Goal: Transaction & Acquisition: Purchase product/service

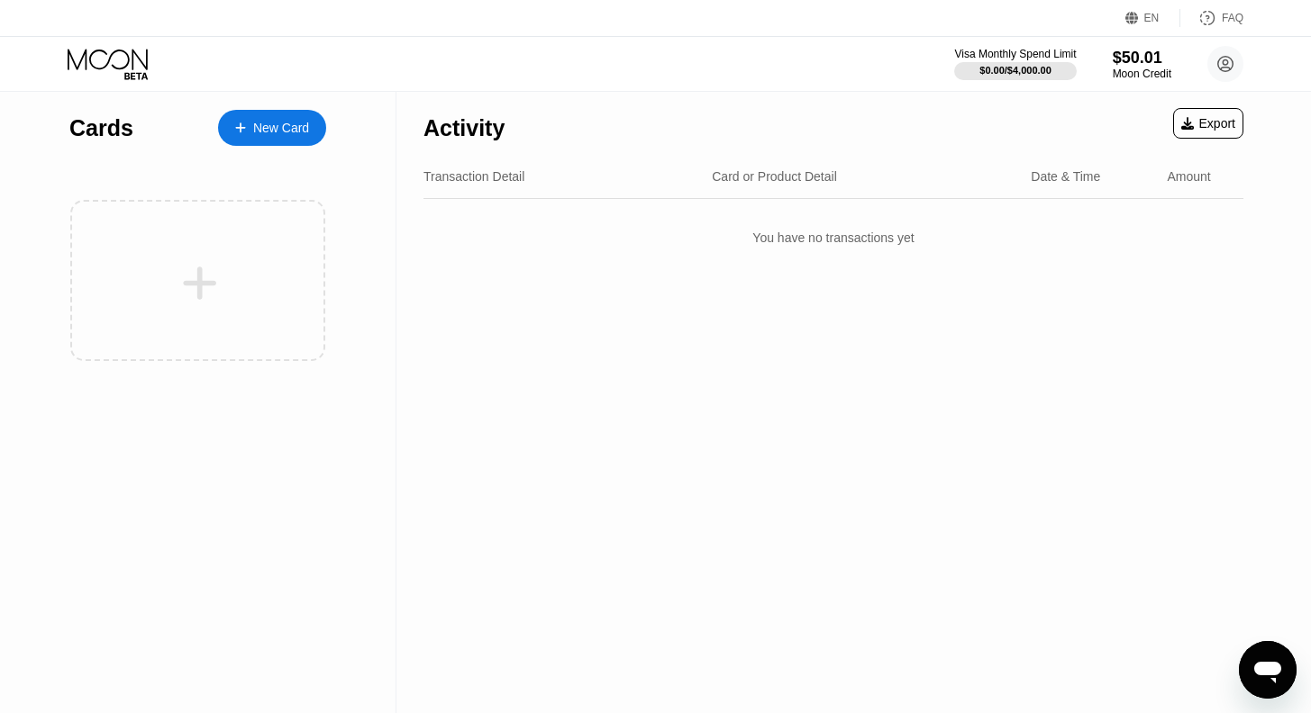
click at [255, 132] on div "New Card" at bounding box center [281, 128] width 56 height 15
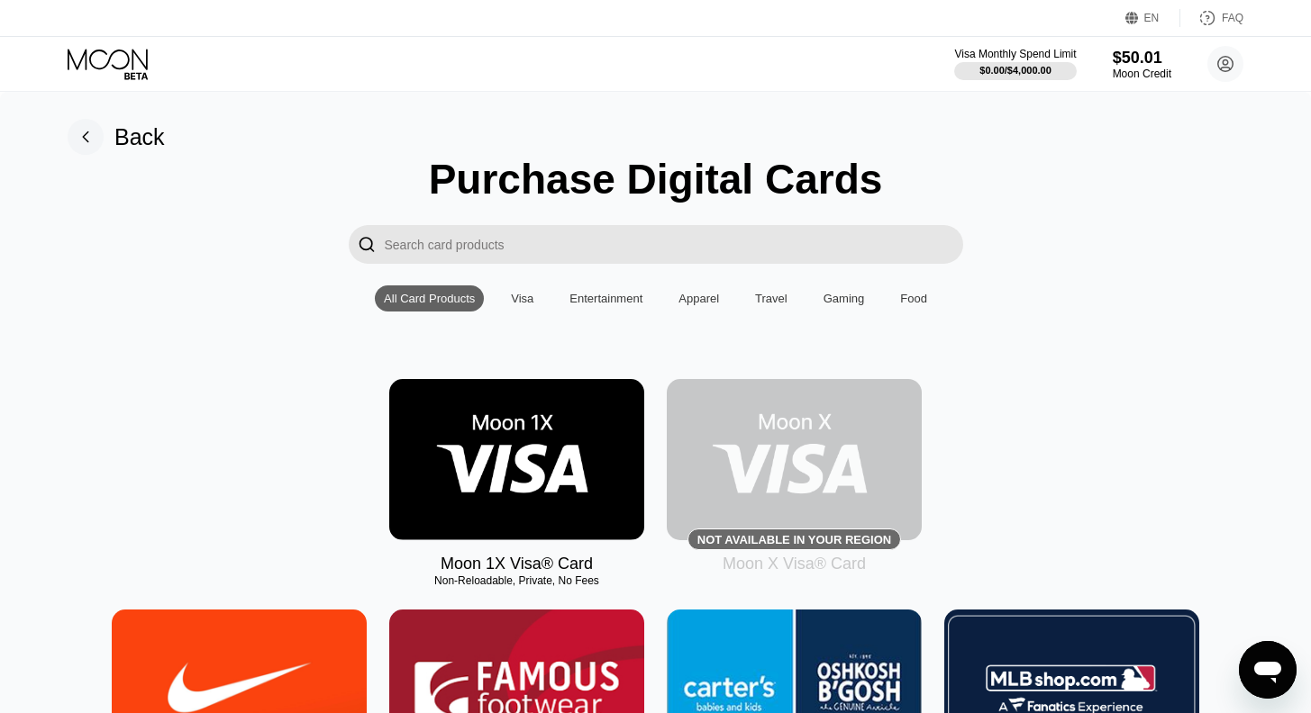
click at [511, 452] on img at bounding box center [516, 459] width 255 height 161
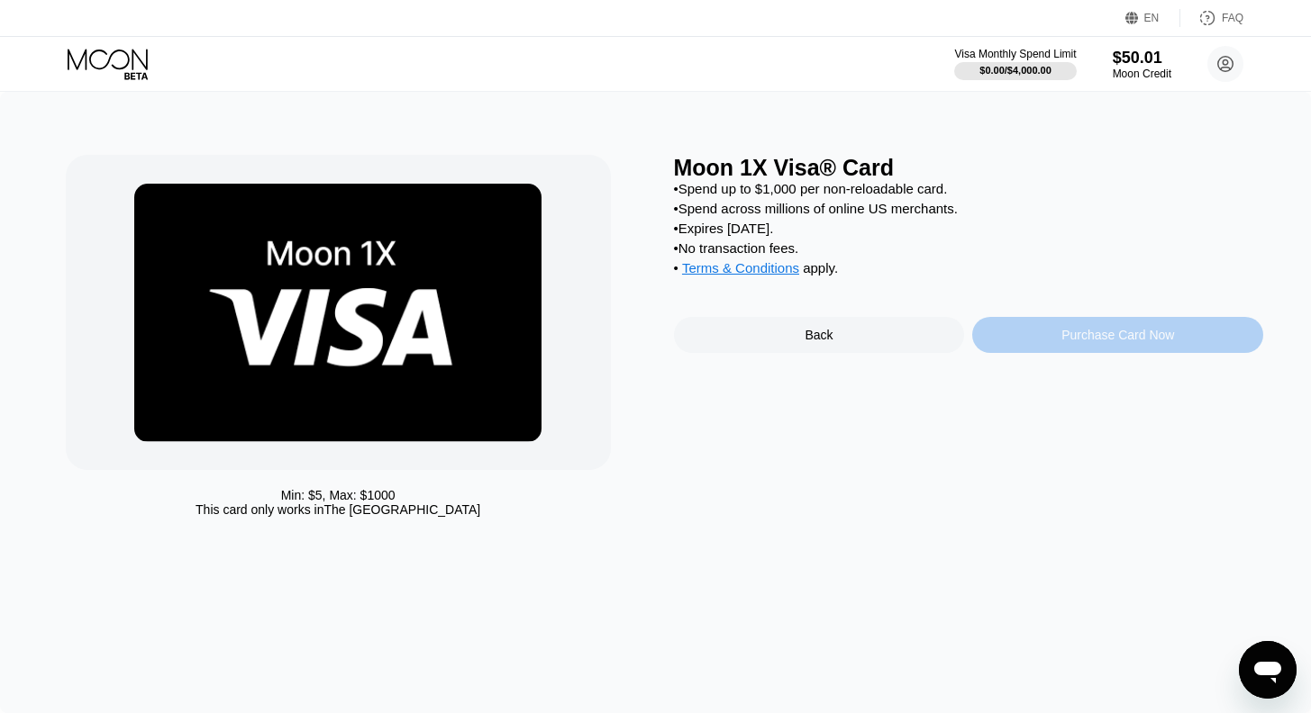
click at [1168, 353] on div "Purchase Card Now" at bounding box center [1117, 335] width 291 height 36
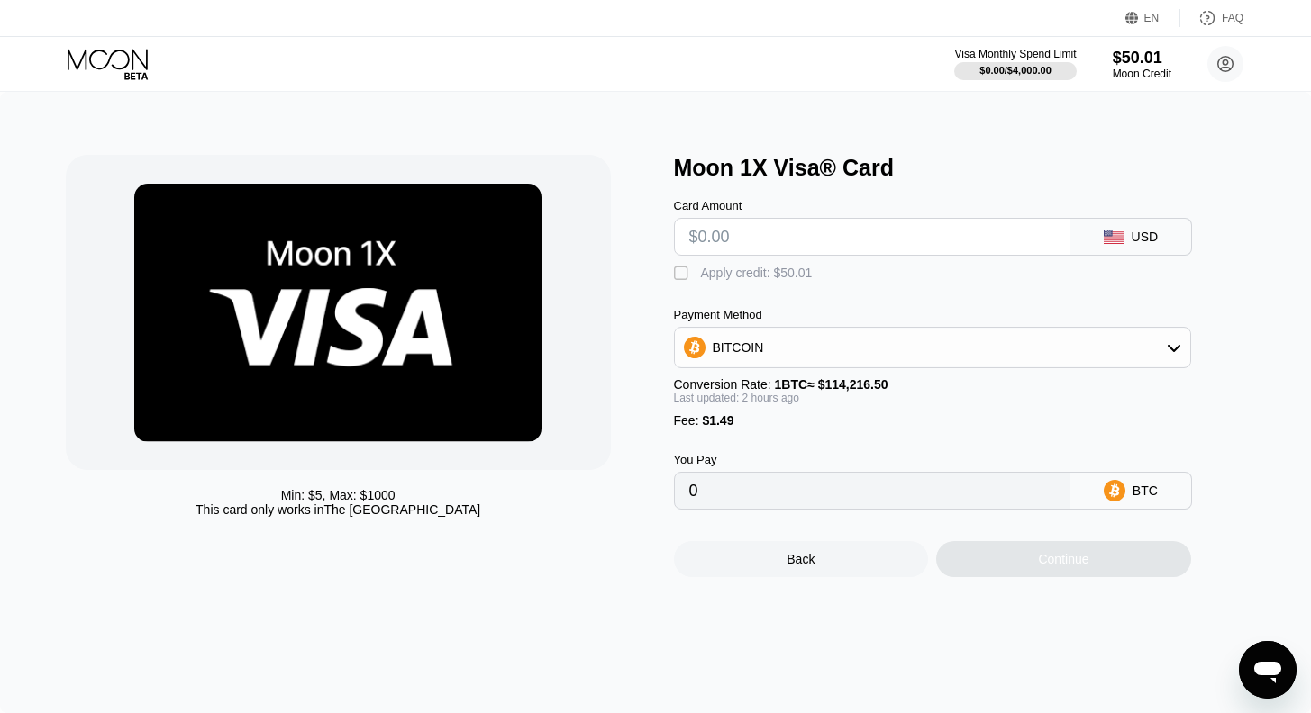
click at [678, 278] on div "" at bounding box center [683, 274] width 18 height 18
click at [715, 242] on input "text" at bounding box center [872, 237] width 366 height 36
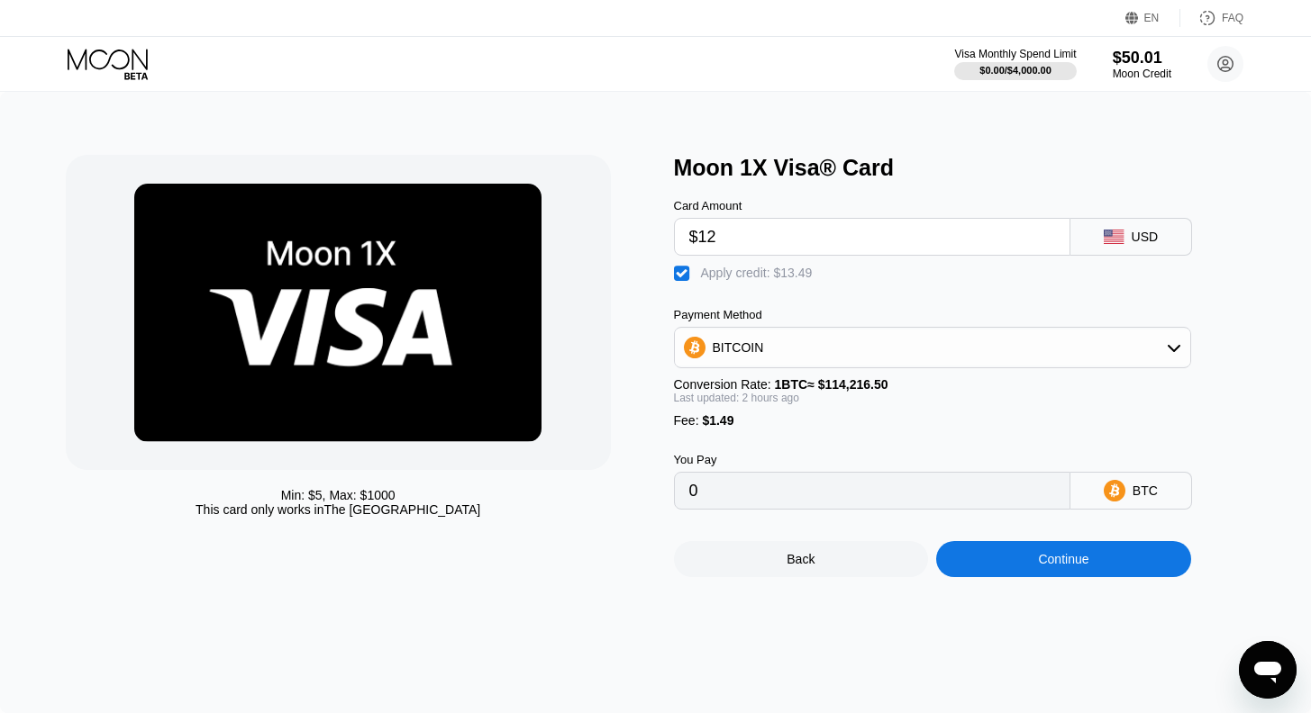
type input "$12"
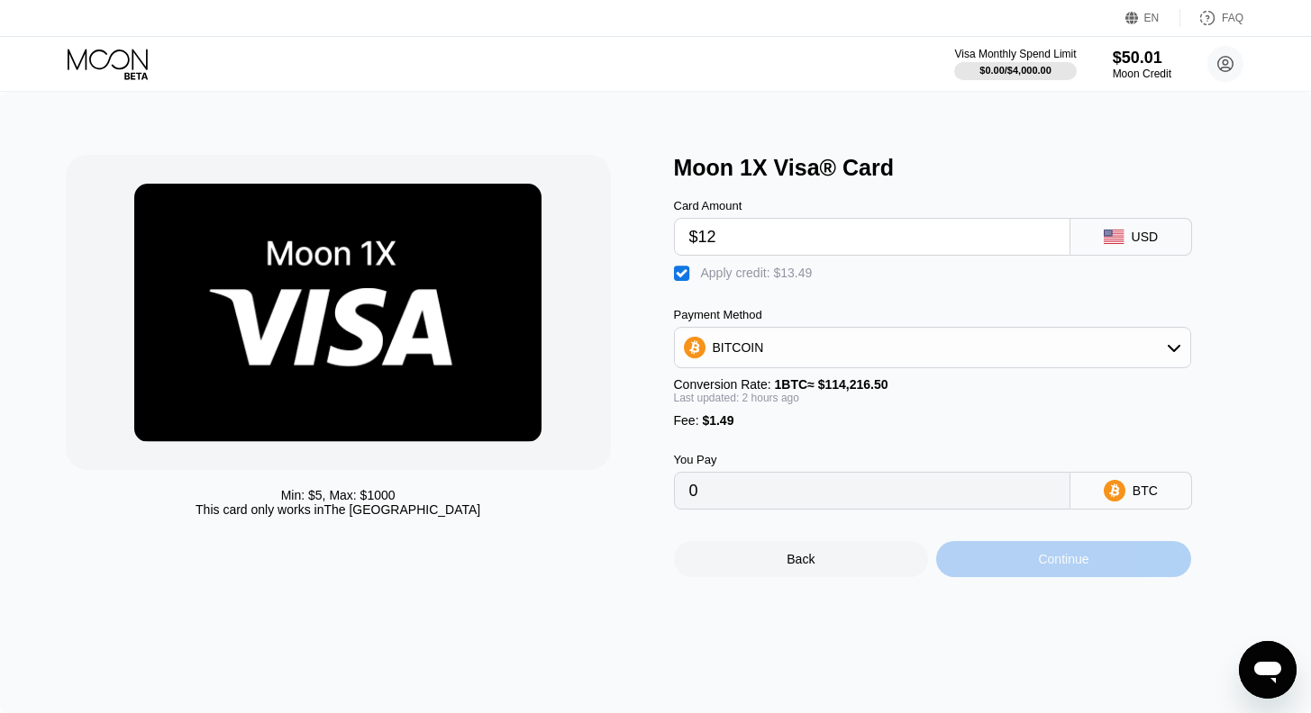
click at [1058, 567] on div "Continue" at bounding box center [1063, 559] width 50 height 14
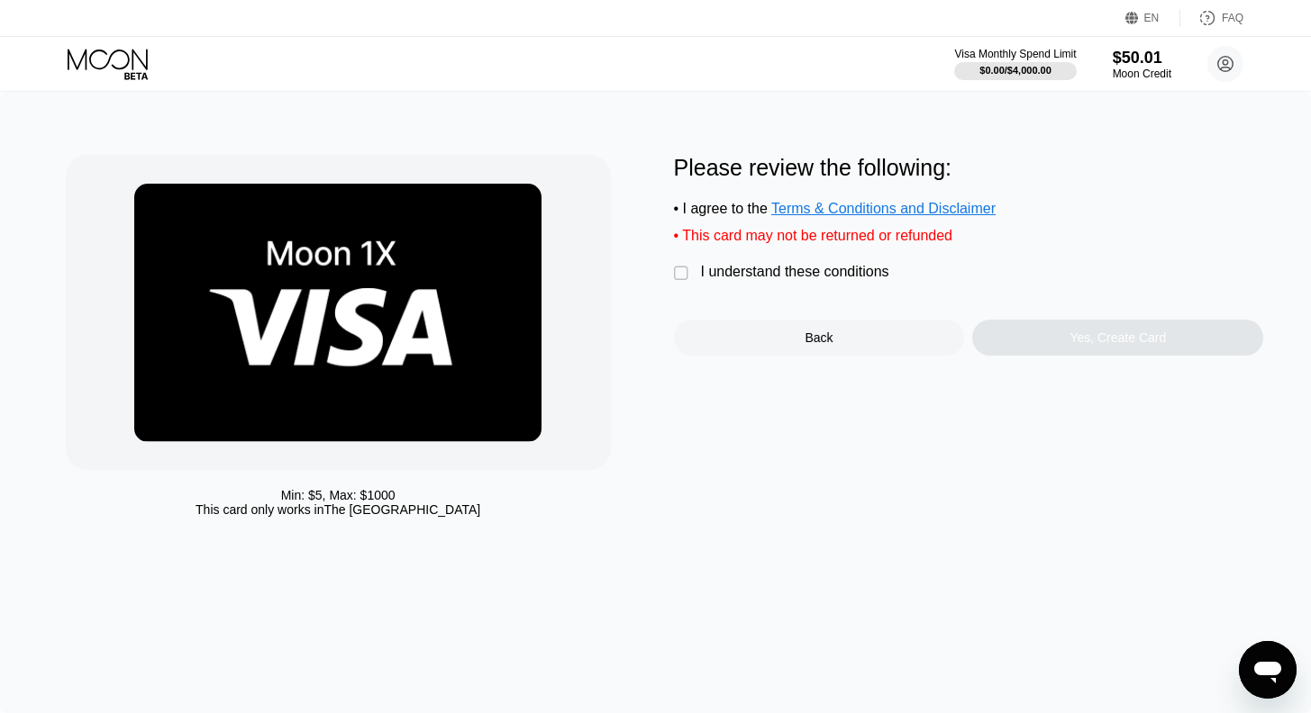
click at [681, 281] on div "" at bounding box center [683, 274] width 18 height 18
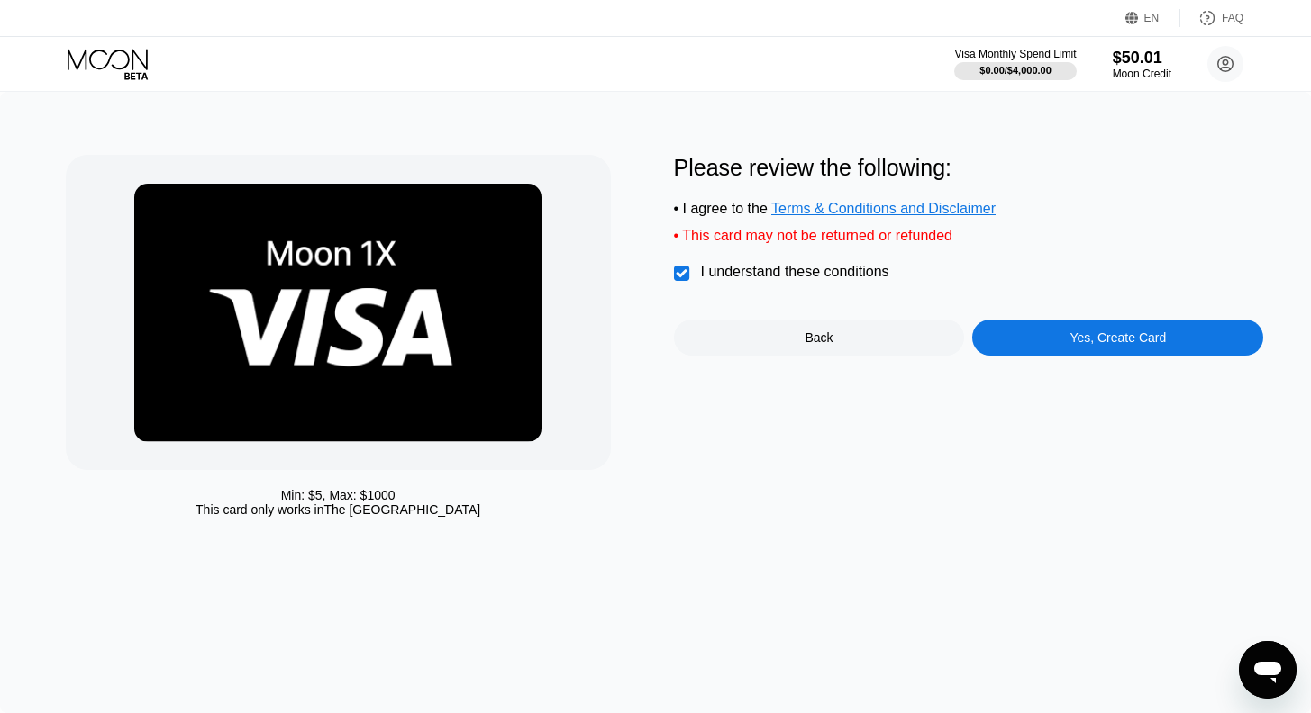
click at [1073, 345] on div "Yes, Create Card" at bounding box center [1117, 338] width 96 height 14
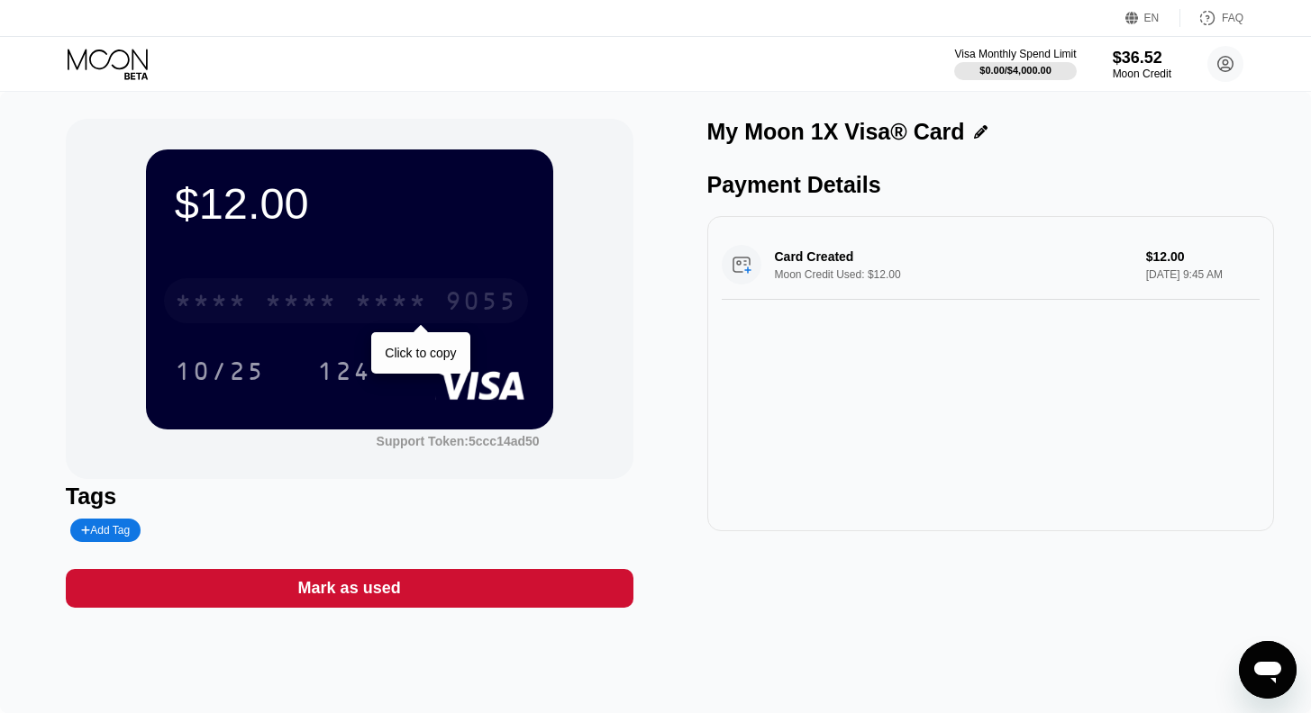
click at [345, 303] on div "* * * * * * * * * * * * 9055" at bounding box center [346, 300] width 364 height 45
click at [372, 301] on div "* * * *" at bounding box center [391, 303] width 72 height 29
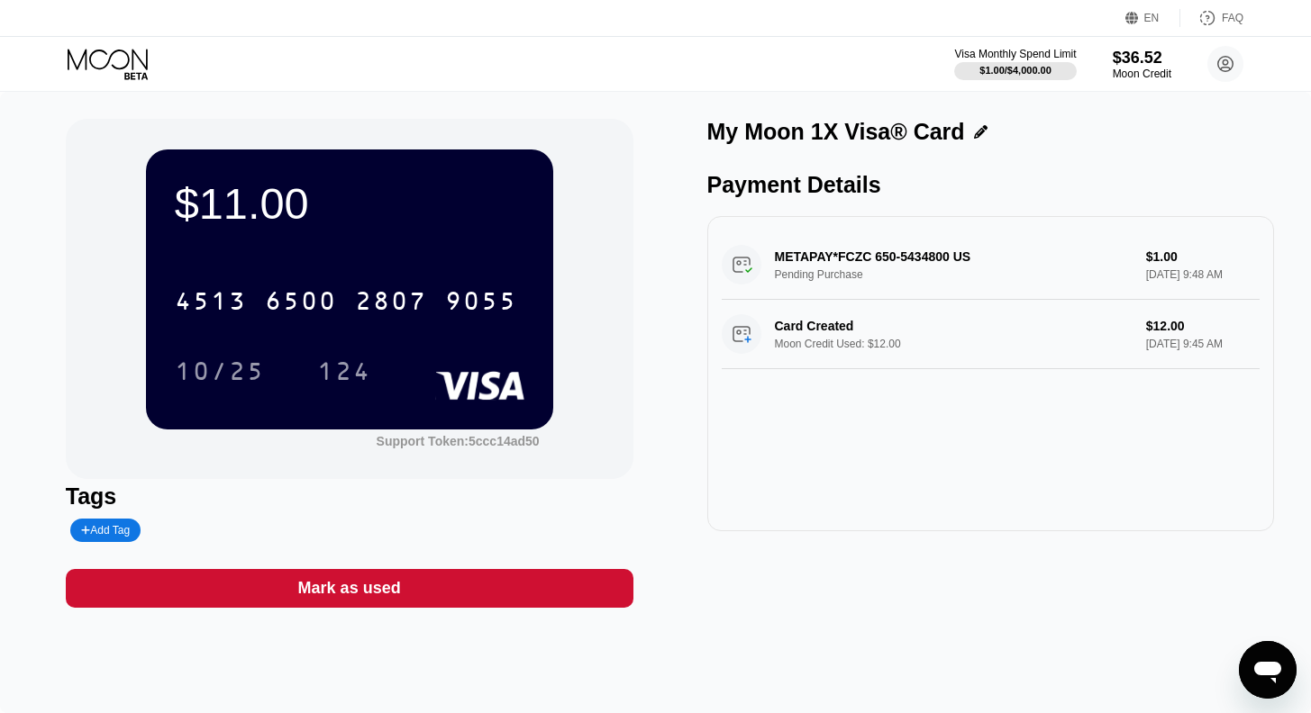
click at [94, 66] on icon at bounding box center [108, 59] width 80 height 21
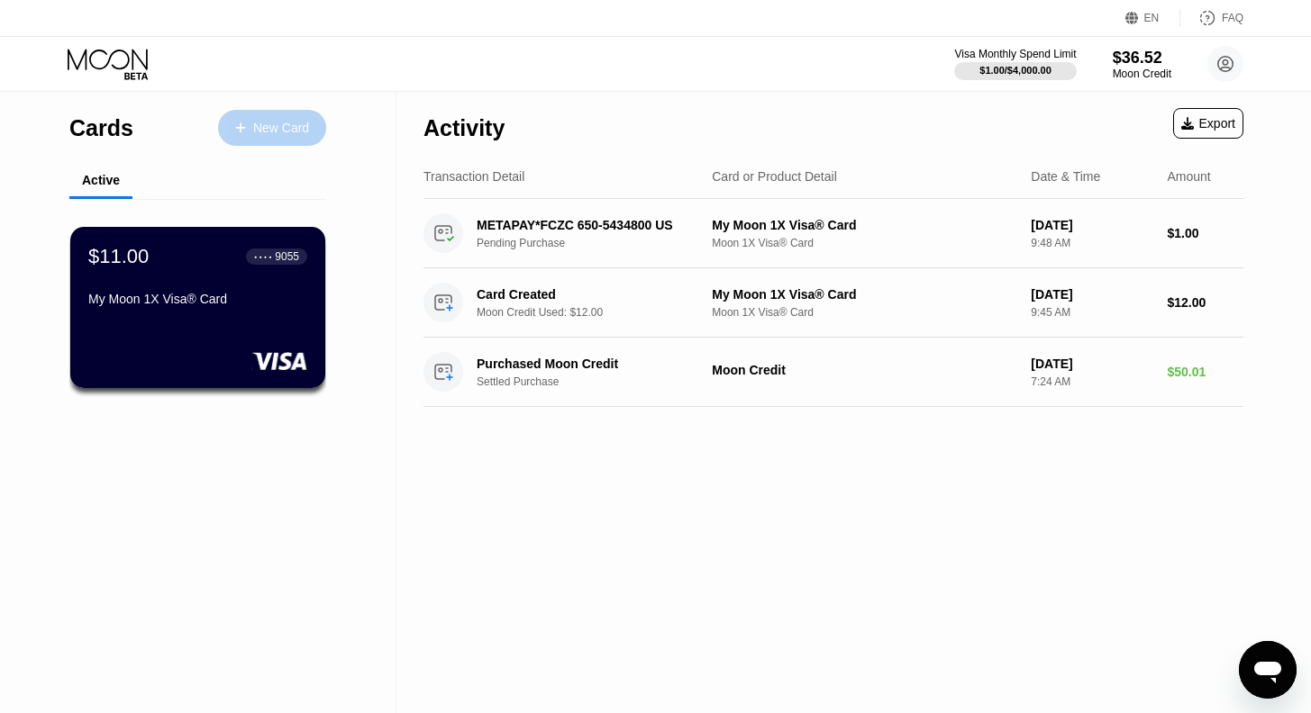
click at [266, 133] on div "New Card" at bounding box center [281, 128] width 56 height 15
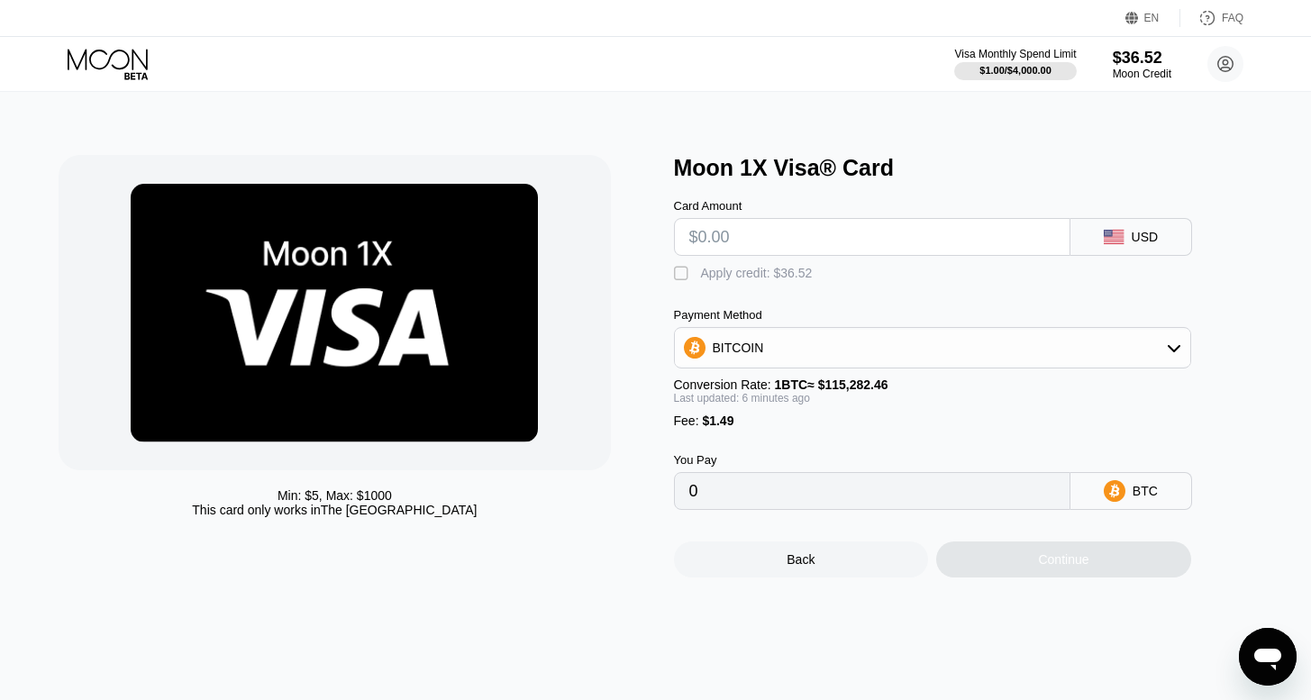
click at [800, 244] on input "text" at bounding box center [872, 237] width 366 height 36
click at [800, 243] on input "text" at bounding box center [872, 237] width 366 height 36
type input "$20"
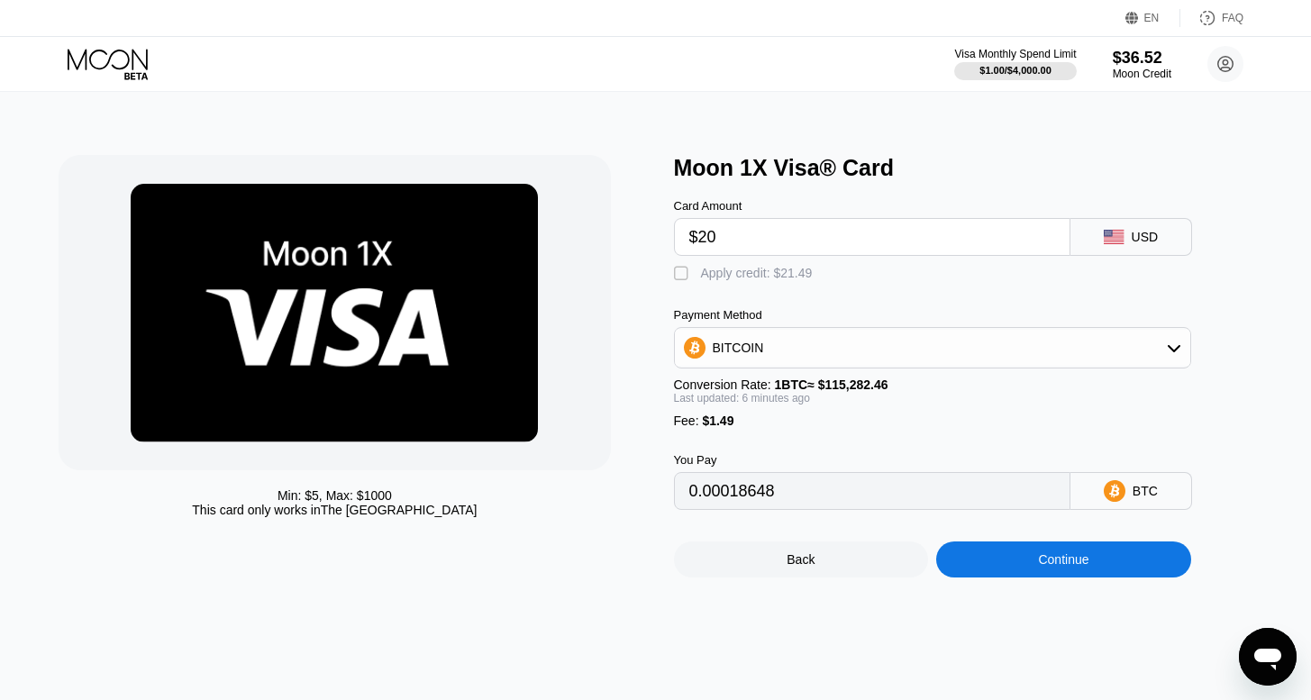
type input "0.00018648"
type input "$20"
click at [684, 281] on div "" at bounding box center [683, 274] width 18 height 18
type input "0"
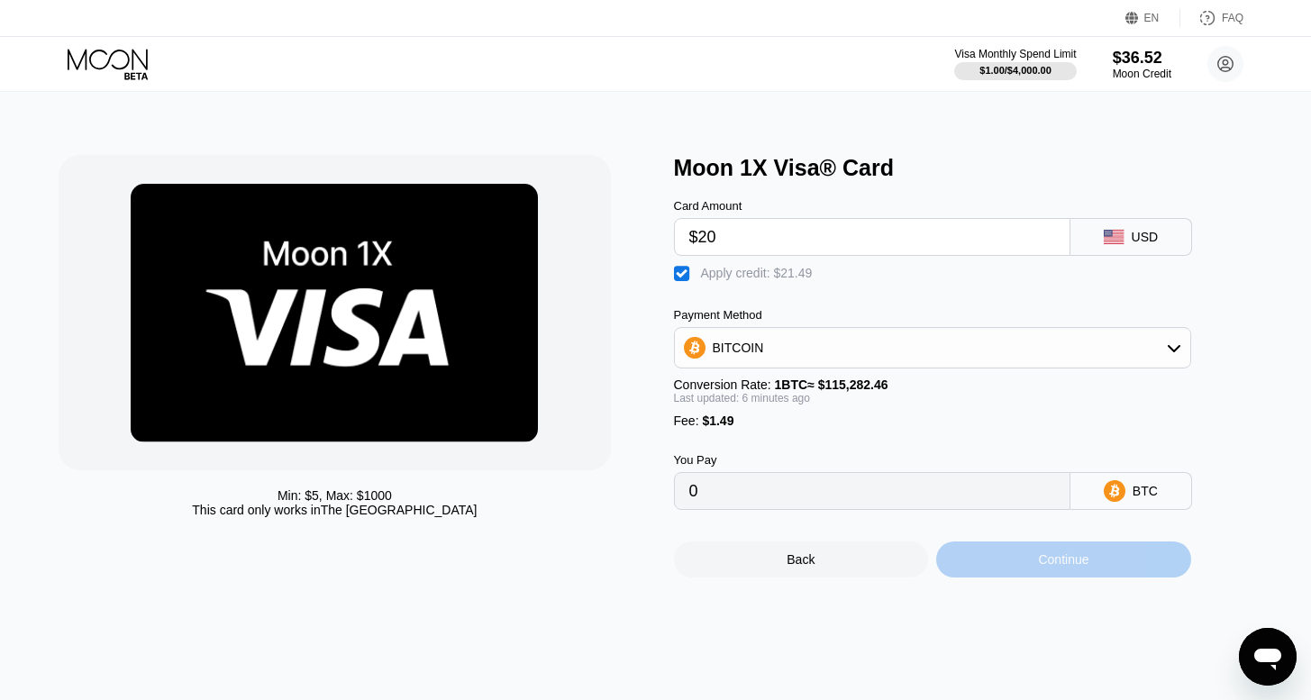
click at [1015, 576] on div "Continue" at bounding box center [1063, 559] width 255 height 36
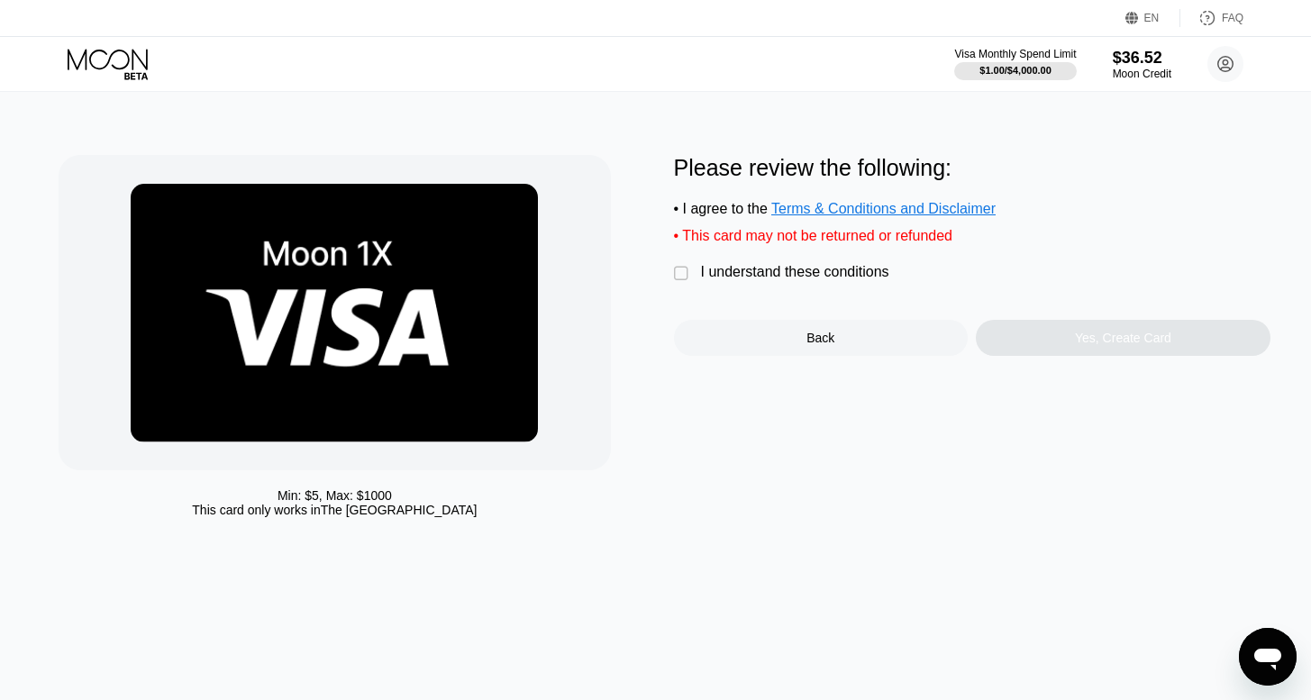
click at [679, 283] on div "" at bounding box center [683, 274] width 18 height 18
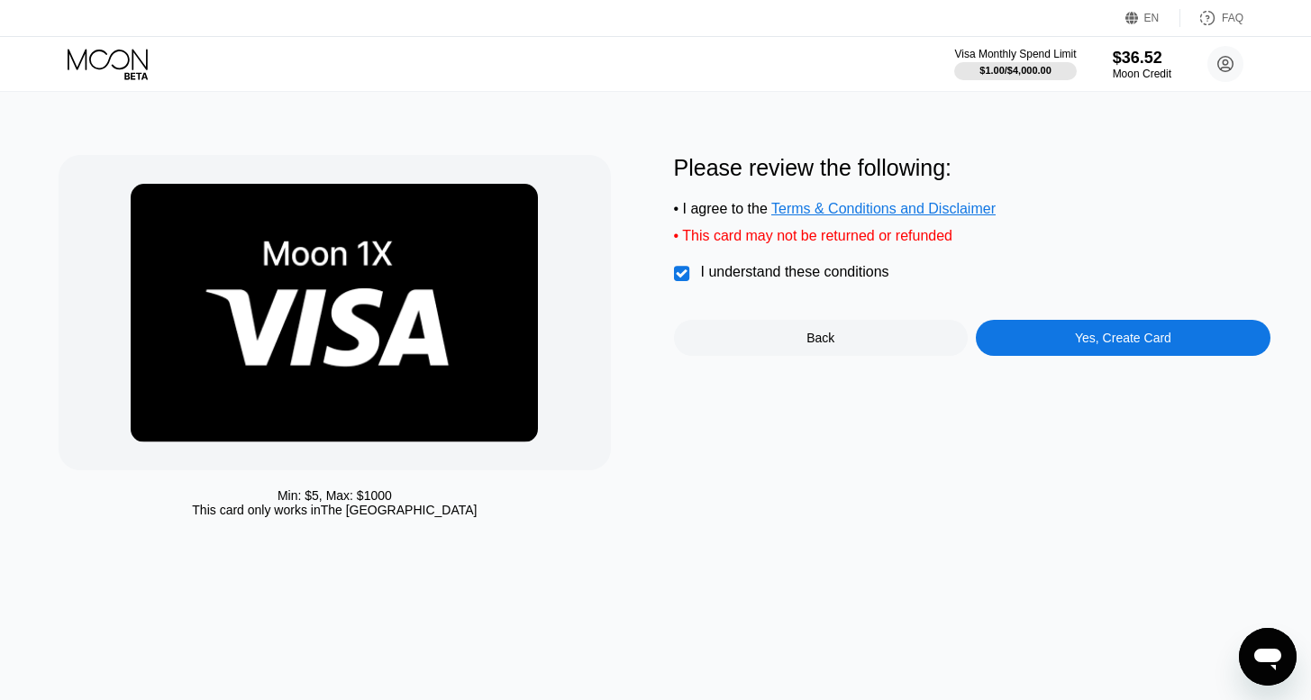
click at [1018, 352] on div "Yes, Create Card" at bounding box center [1123, 338] width 295 height 36
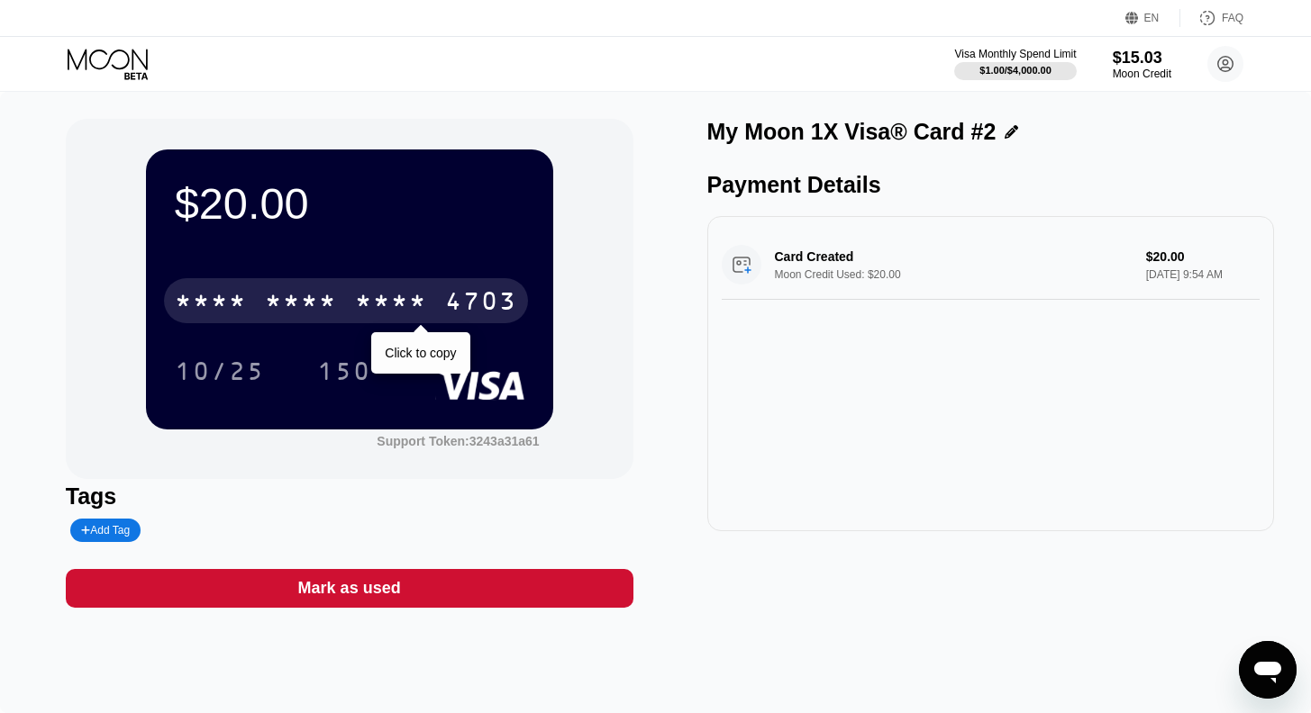
click at [331, 289] on div "* * * * * * * * * * * * 4703" at bounding box center [346, 300] width 364 height 45
click at [308, 304] on div "* * * *" at bounding box center [301, 303] width 72 height 29
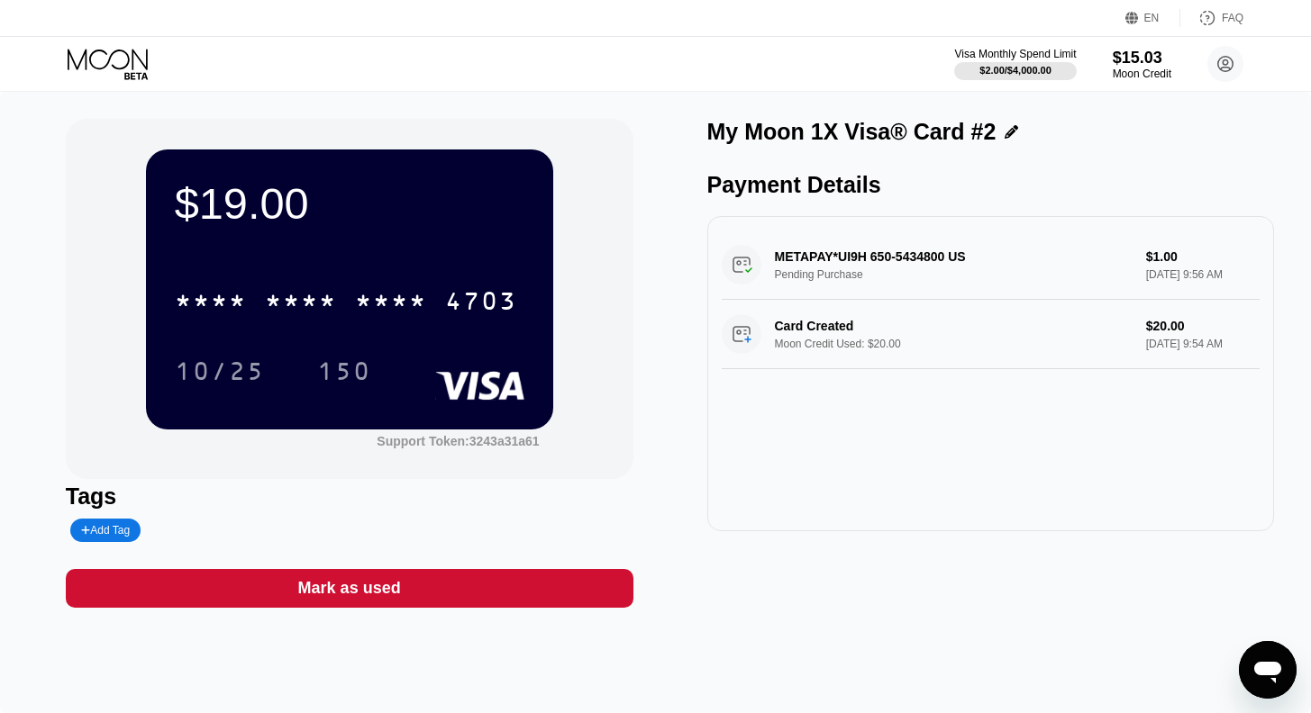
drag, startPoint x: 837, startPoint y: 259, endPoint x: 866, endPoint y: 260, distance: 28.9
click at [866, 260] on div "METAPAY*UI9H 650-5434800 US Pending Purchase $1.00 [DATE] 9:56 AM" at bounding box center [991, 265] width 539 height 69
click at [107, 58] on icon at bounding box center [110, 65] width 84 height 32
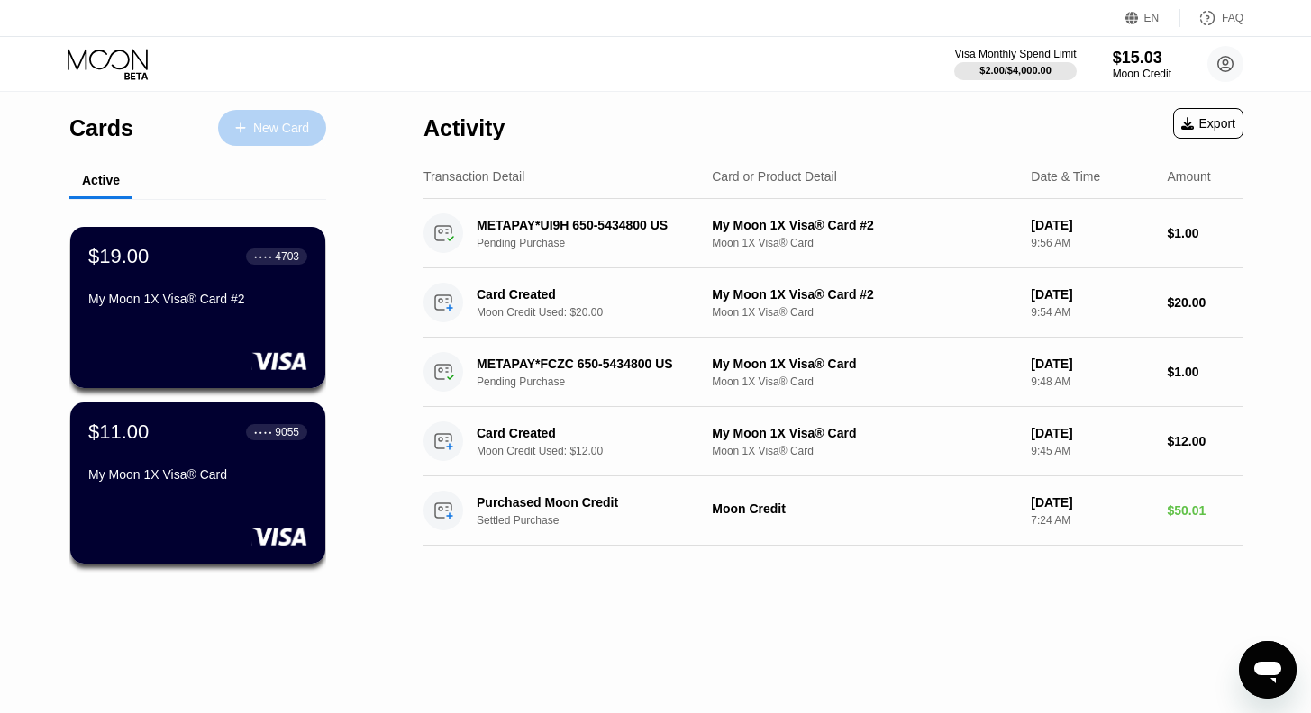
click at [257, 124] on div "New Card" at bounding box center [281, 128] width 56 height 15
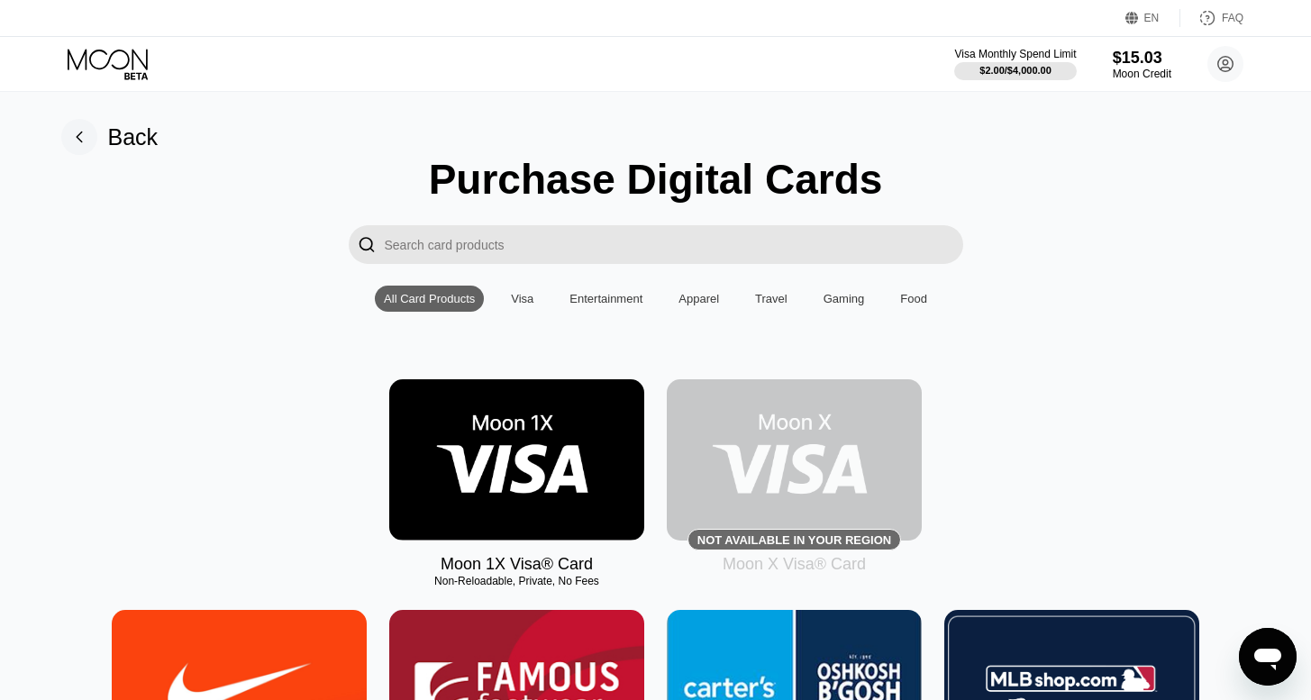
click at [128, 141] on div "Back" at bounding box center [133, 137] width 50 height 26
